Goal: Navigation & Orientation: Find specific page/section

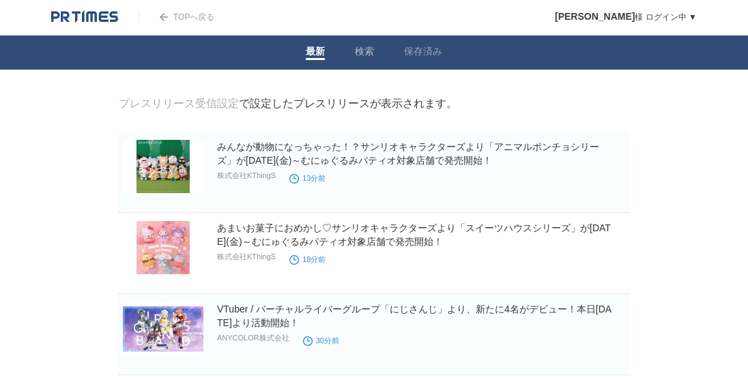
click at [358, 51] on link "検索" at bounding box center [364, 53] width 19 height 14
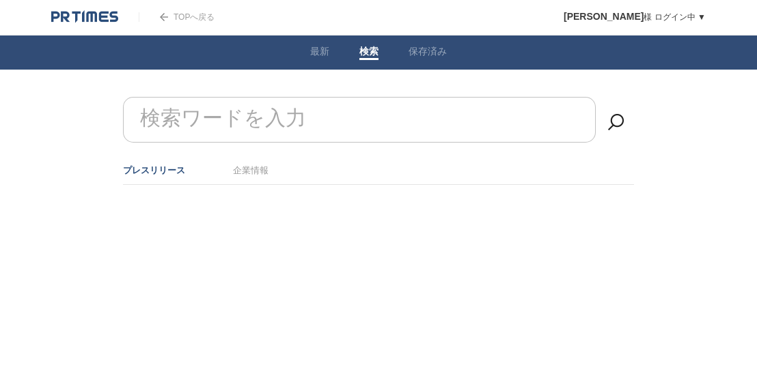
click at [153, 168] on link "プレスリリース" at bounding box center [154, 170] width 62 height 10
click at [91, 18] on img at bounding box center [84, 17] width 67 height 14
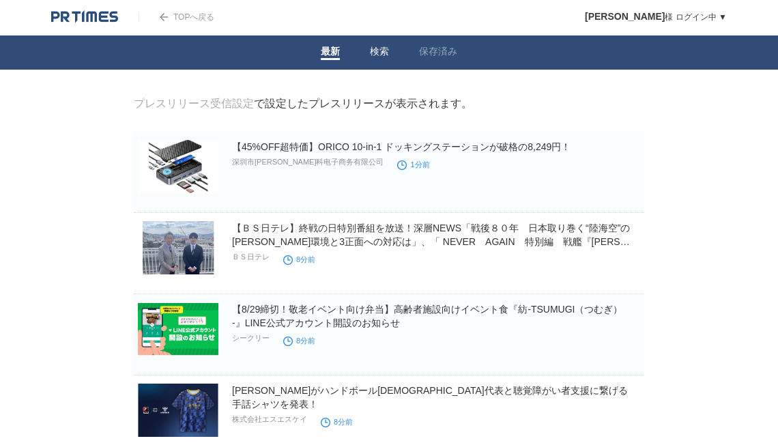
click at [379, 50] on link "検索" at bounding box center [379, 53] width 19 height 14
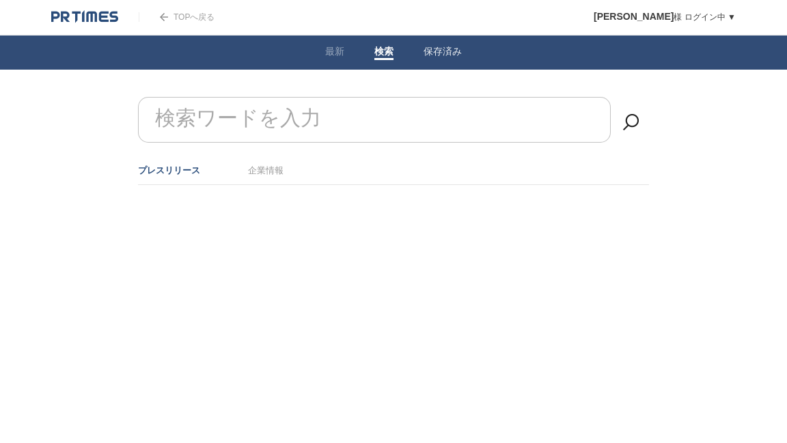
click at [429, 50] on link "保存済み" at bounding box center [442, 53] width 38 height 14
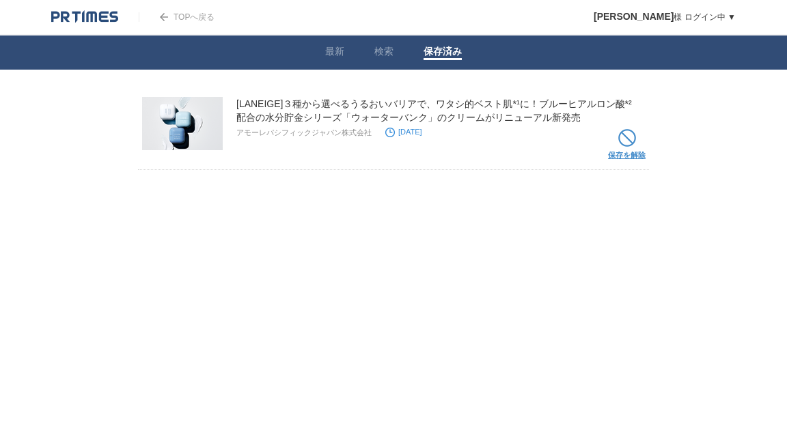
click at [634, 139] on span at bounding box center [627, 138] width 18 height 18
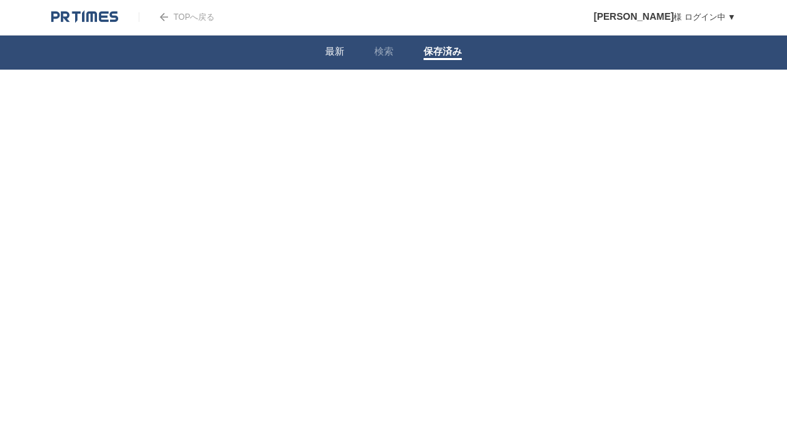
click at [330, 48] on link "最新" at bounding box center [334, 53] width 19 height 14
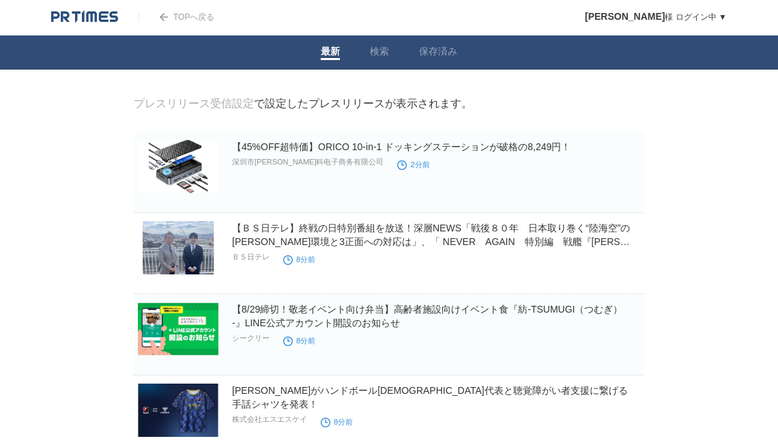
click at [202, 107] on link "プレスリリース受信設定" at bounding box center [194, 104] width 120 height 12
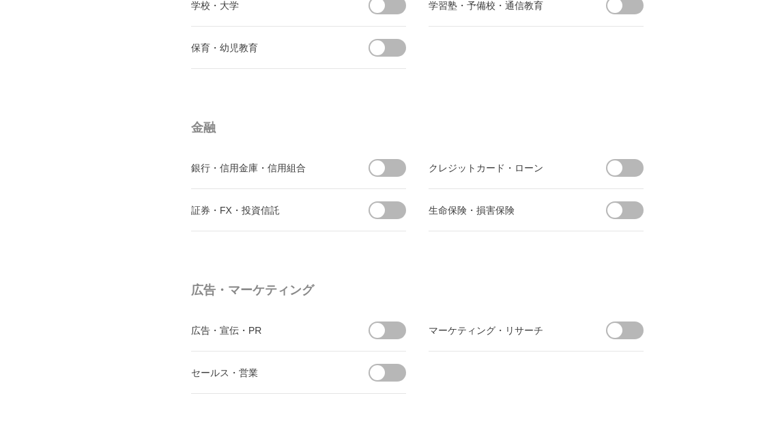
scroll to position [3559, 0]
